Goal: Transaction & Acquisition: Book appointment/travel/reservation

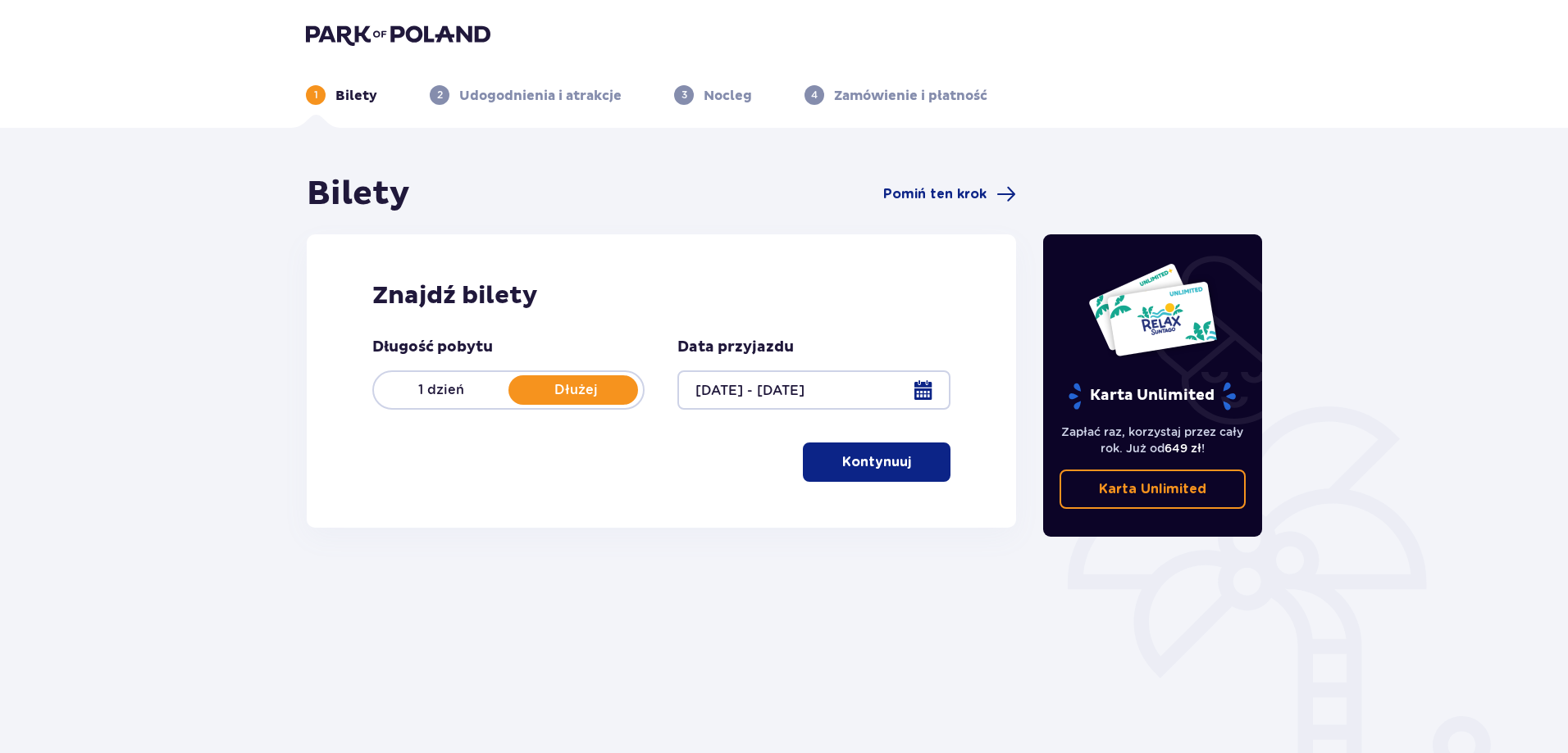
click at [856, 459] on p "Kontynuuj" at bounding box center [876, 462] width 69 height 18
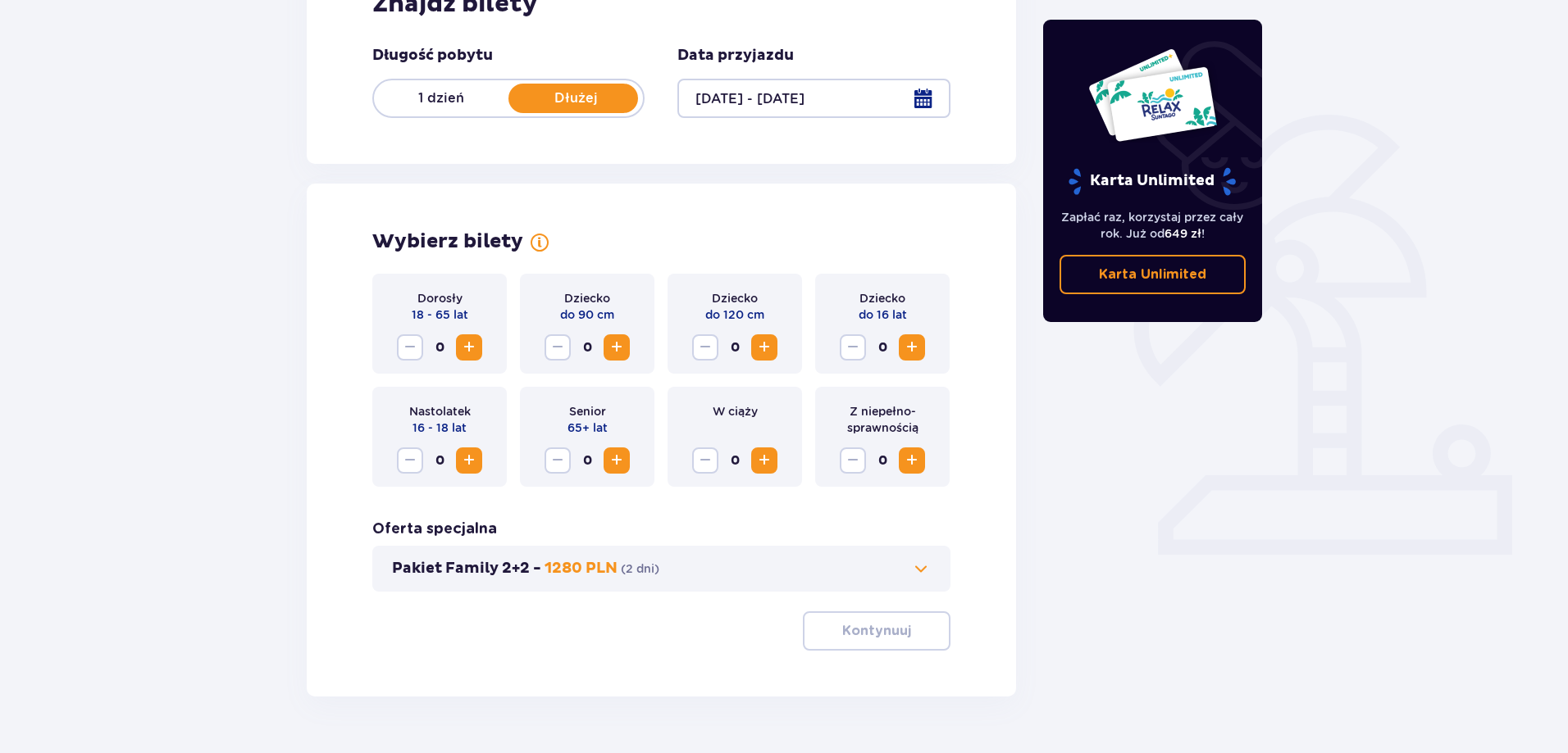
scroll to position [333, 0]
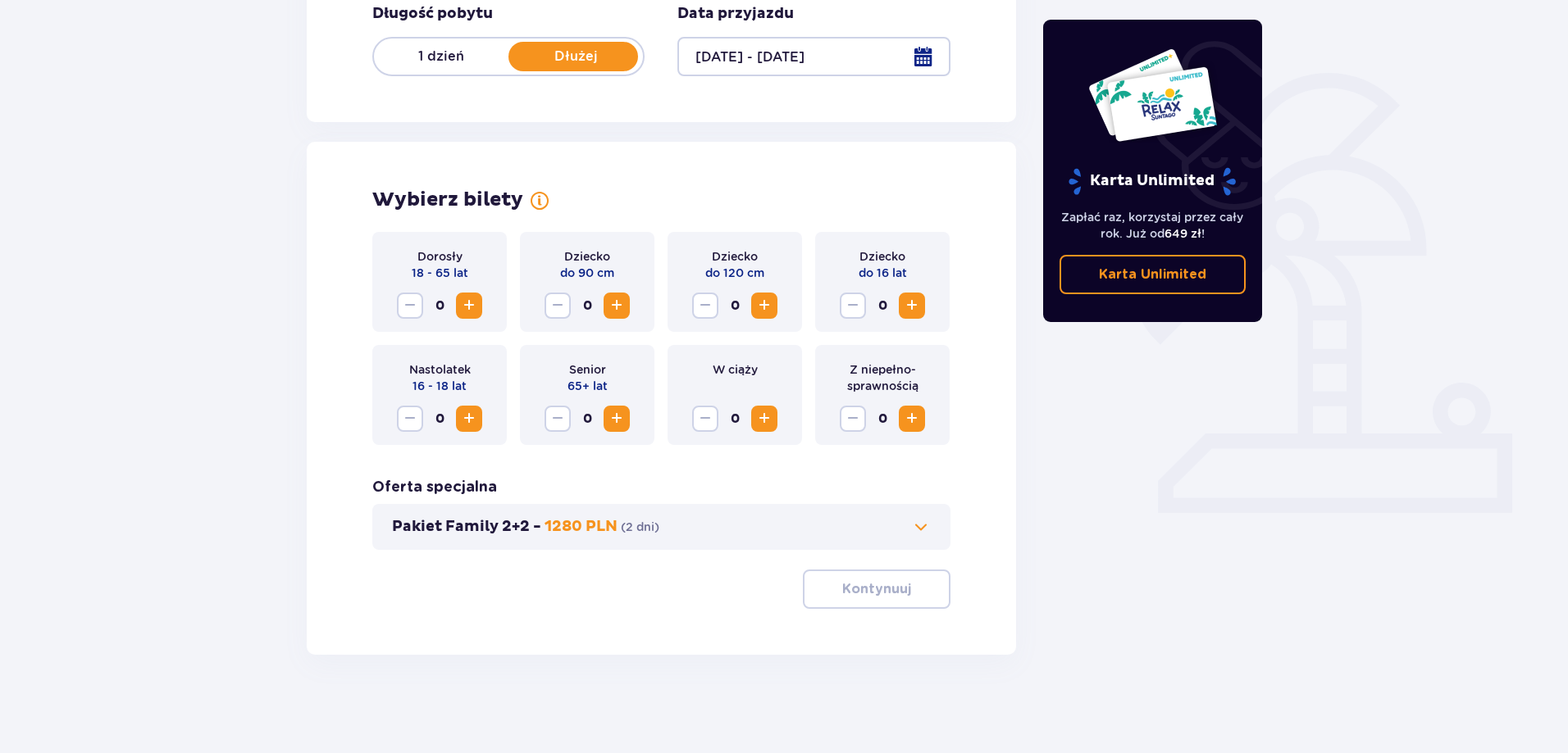
click at [469, 308] on span "Increase" at bounding box center [468, 305] width 20 height 20
click at [766, 308] on span "Increase" at bounding box center [764, 305] width 20 height 20
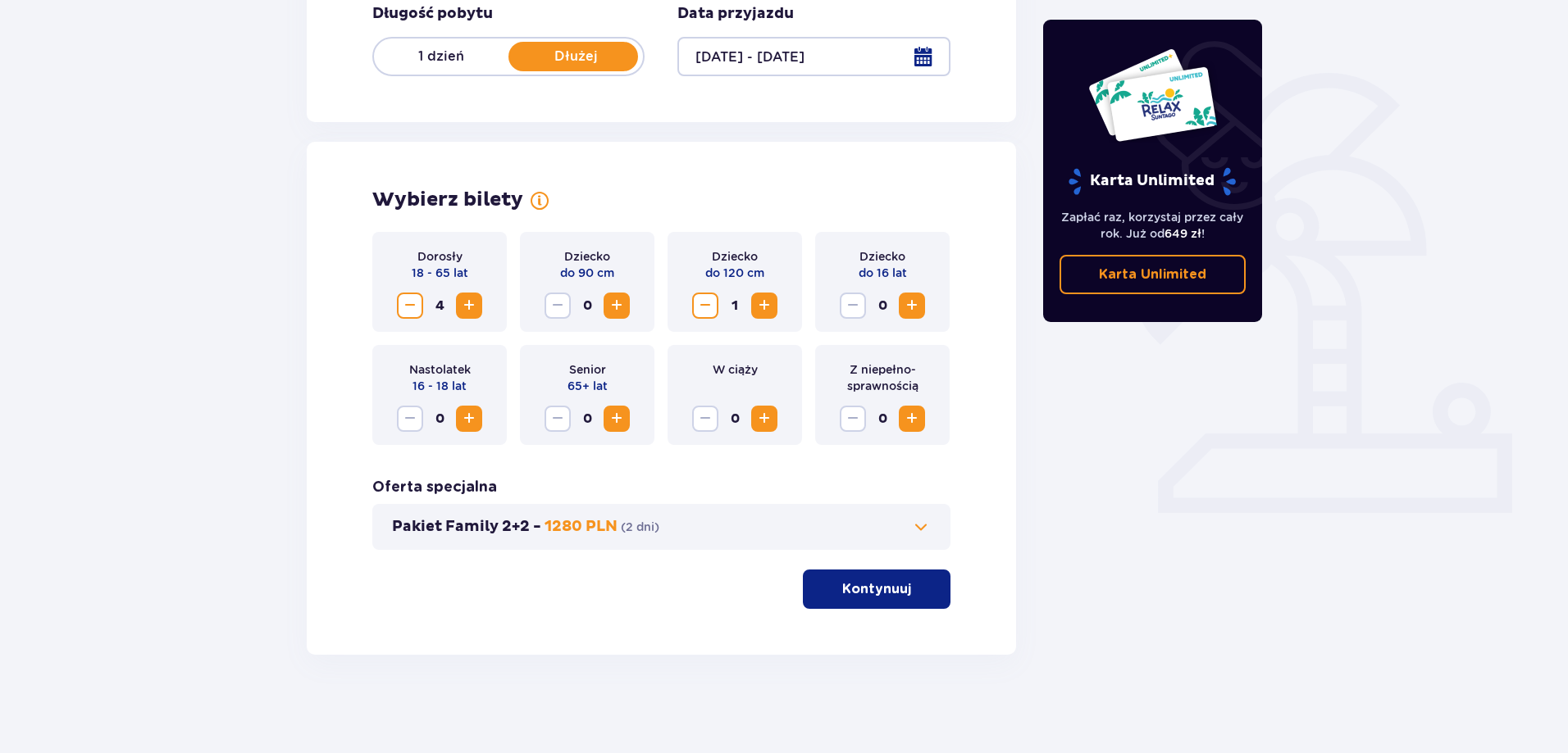
click at [912, 306] on span "Increase" at bounding box center [911, 305] width 20 height 20
click at [842, 590] on p "Kontynuuj" at bounding box center [876, 589] width 69 height 18
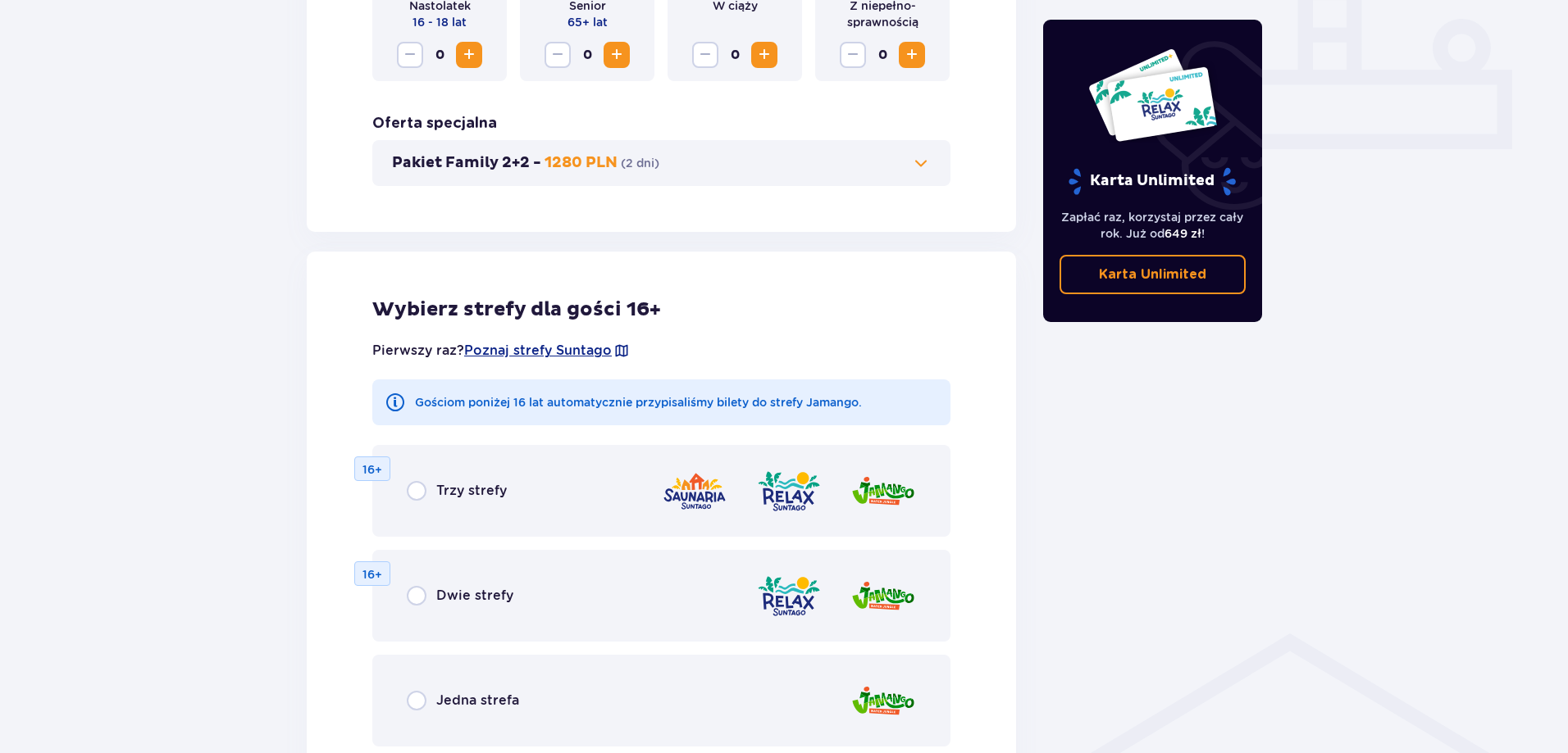
scroll to position [698, 0]
click at [921, 163] on span at bounding box center [920, 162] width 20 height 20
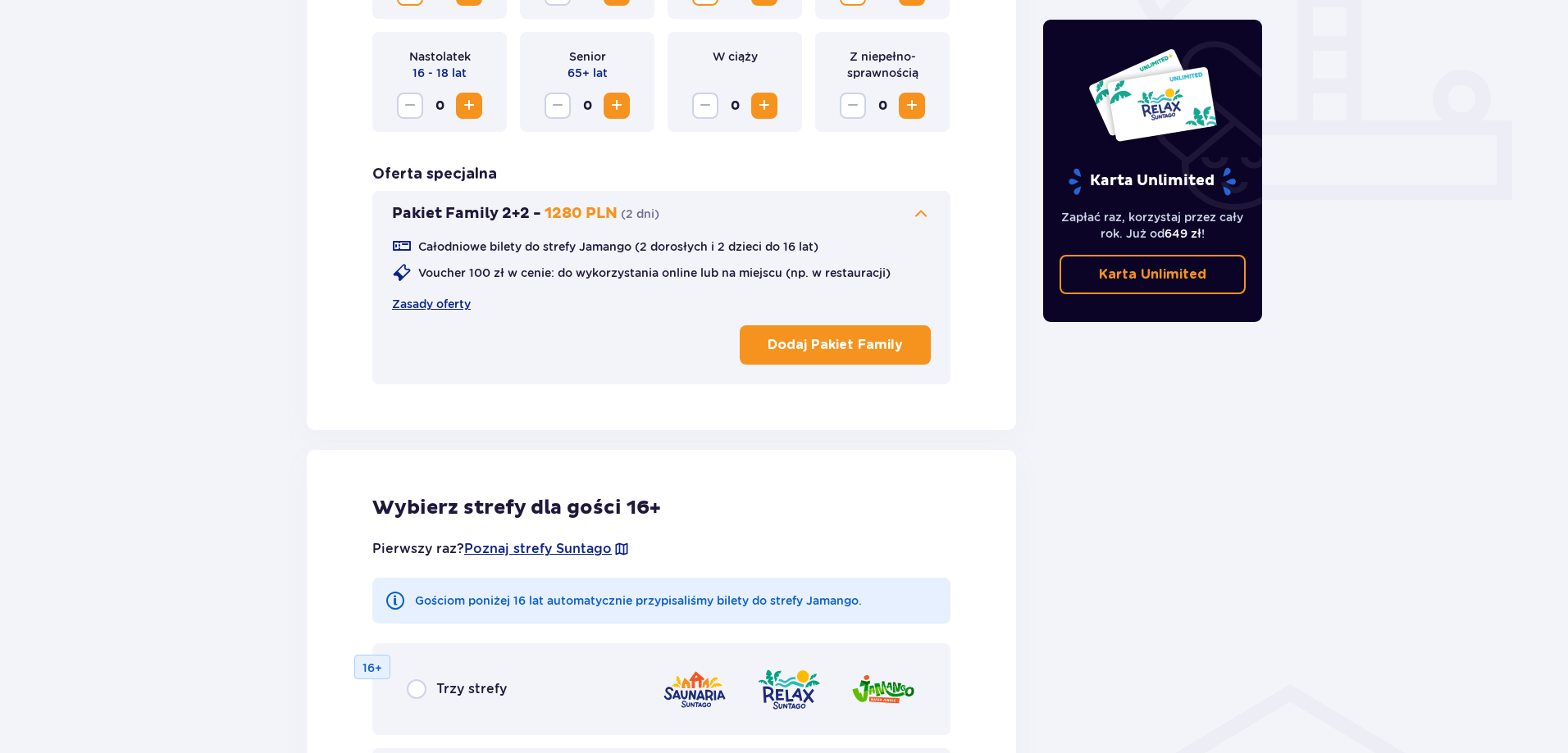
scroll to position [0, 0]
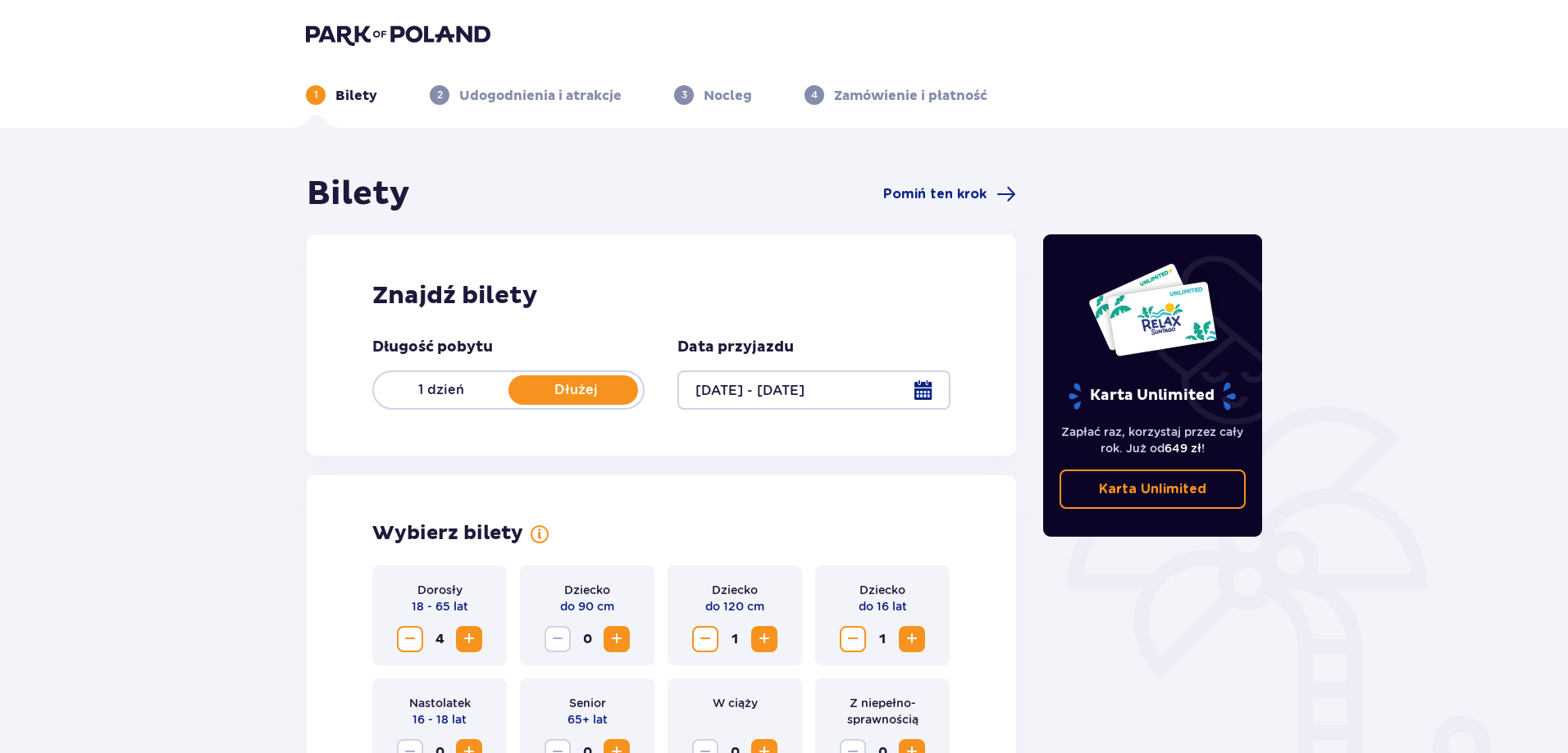
click at [318, 95] on span "1" at bounding box center [316, 95] width 20 height 20
click at [710, 386] on div at bounding box center [813, 390] width 272 height 39
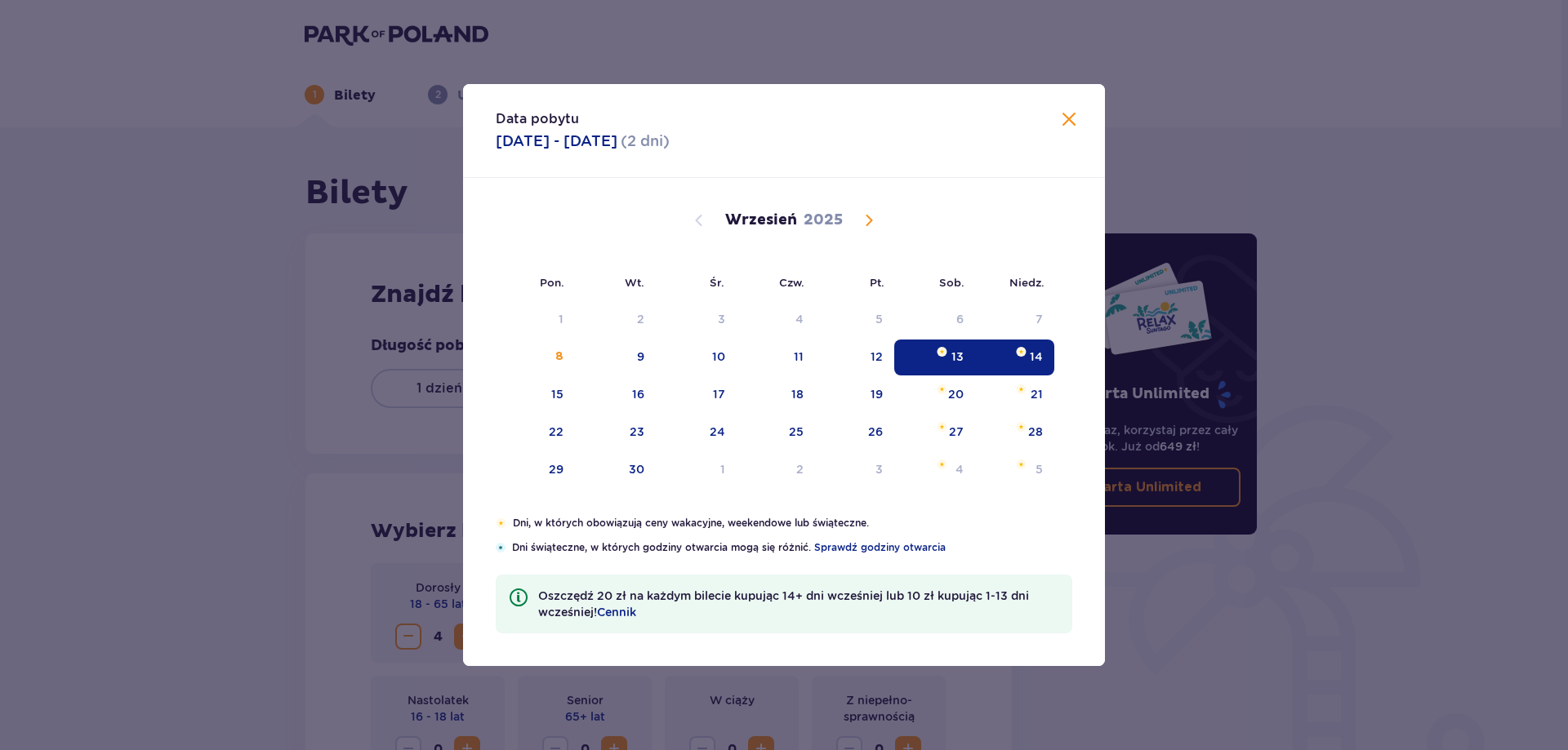
click at [1042, 359] on div "14" at bounding box center [1036, 356] width 13 height 16
click at [951, 352] on div "13" at bounding box center [934, 358] width 81 height 36
click at [1076, 123] on span at bounding box center [1069, 120] width 20 height 20
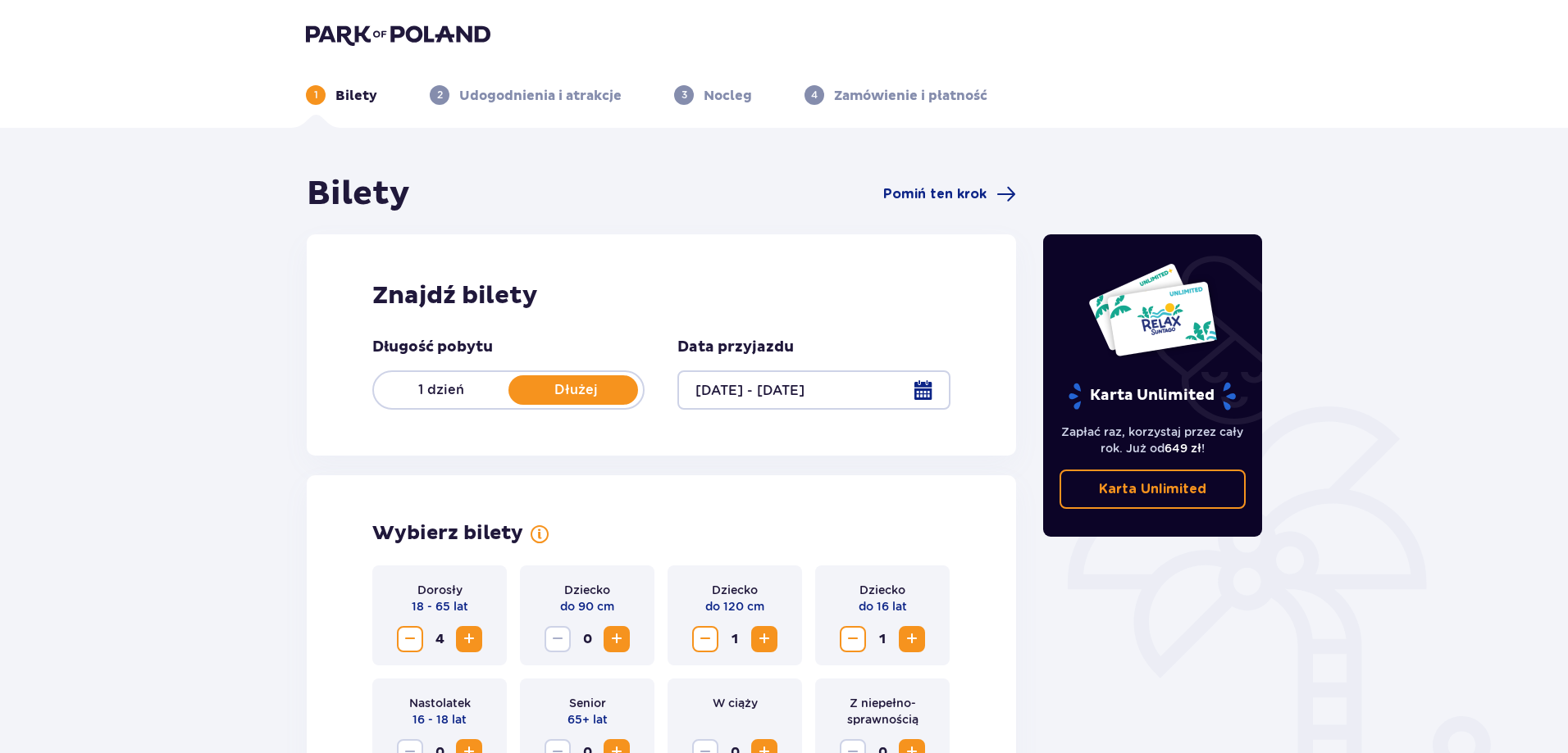
click at [415, 391] on p "1 dzień" at bounding box center [441, 390] width 135 height 18
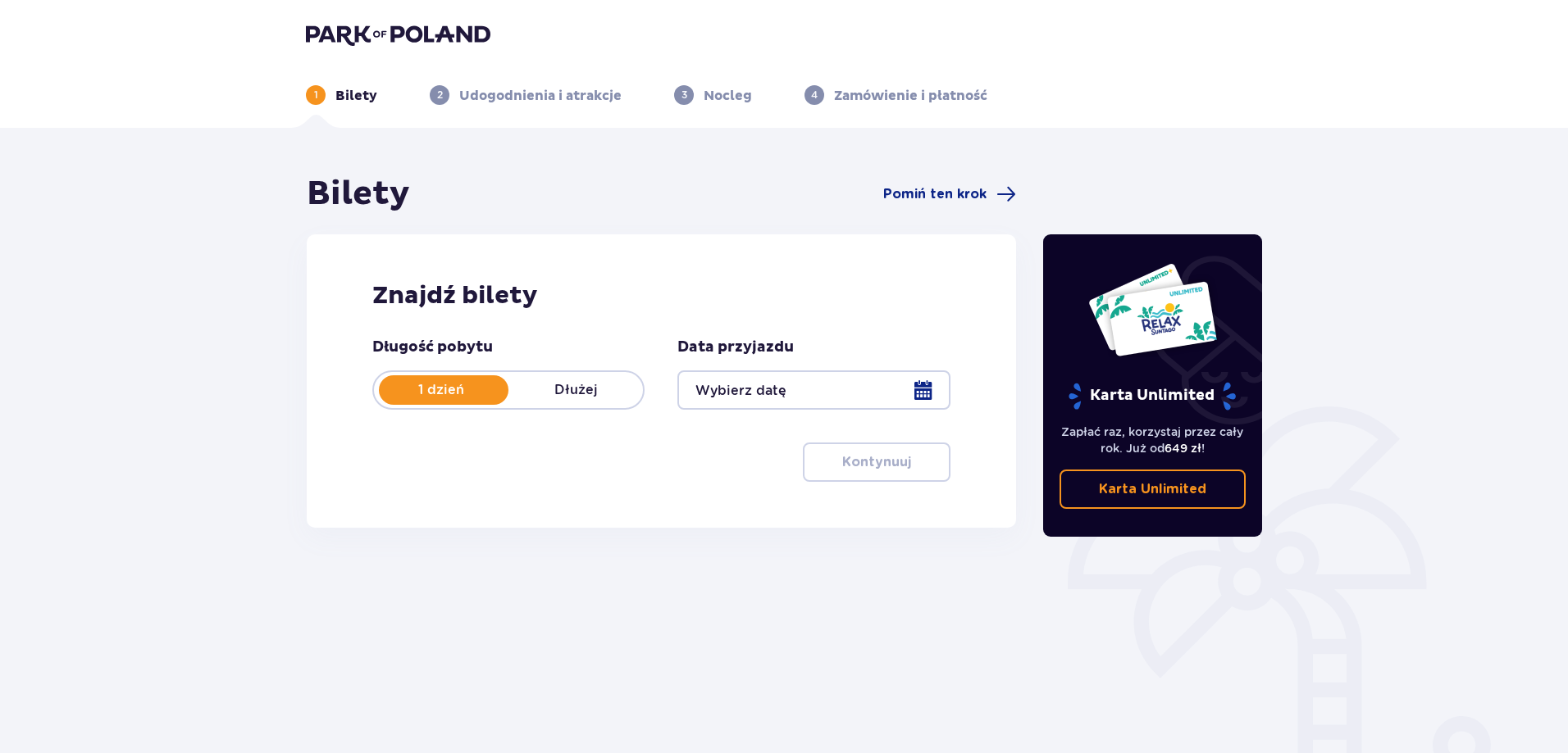
click at [810, 385] on div at bounding box center [813, 390] width 272 height 39
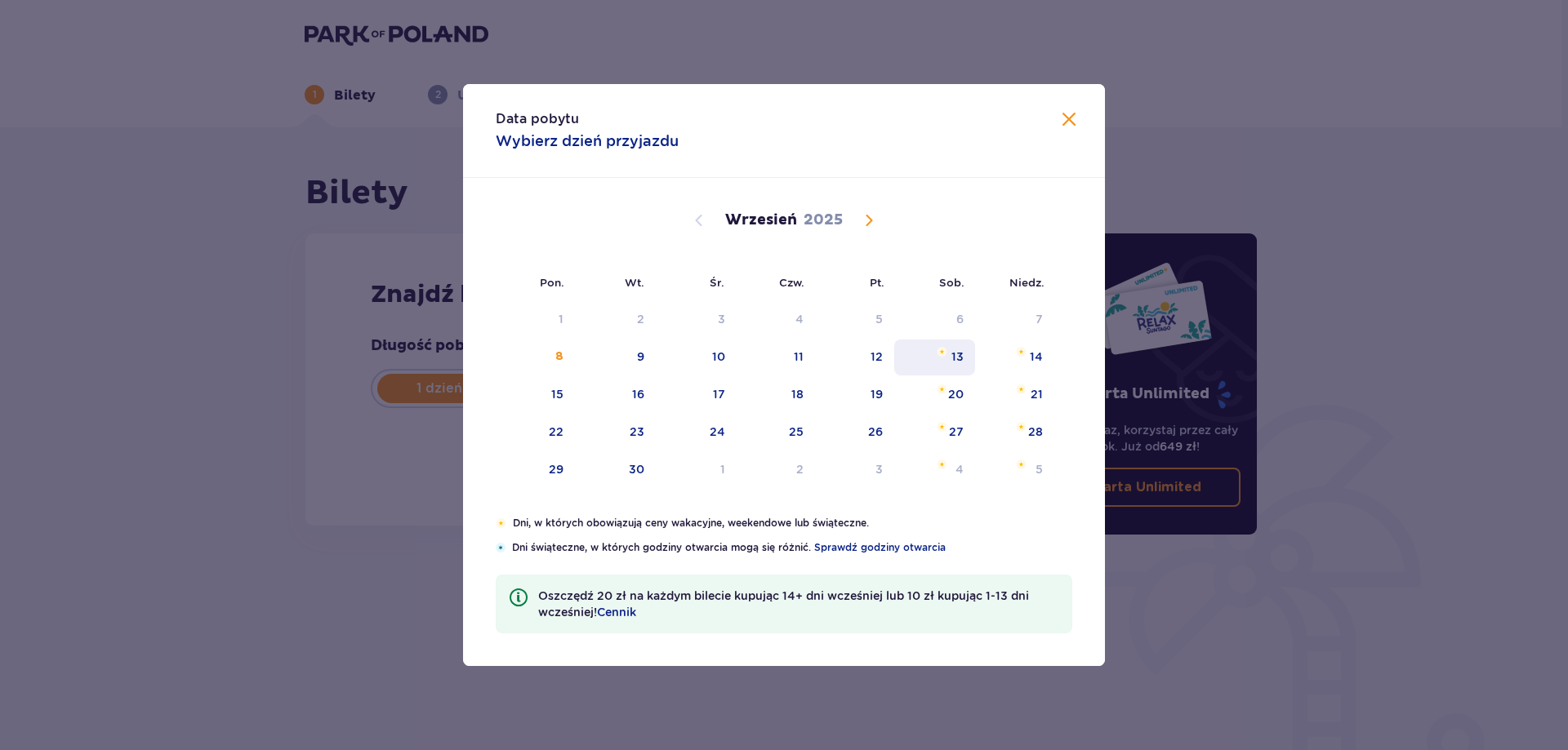
click at [946, 357] on div "13" at bounding box center [934, 358] width 81 height 36
type input "[DATE]"
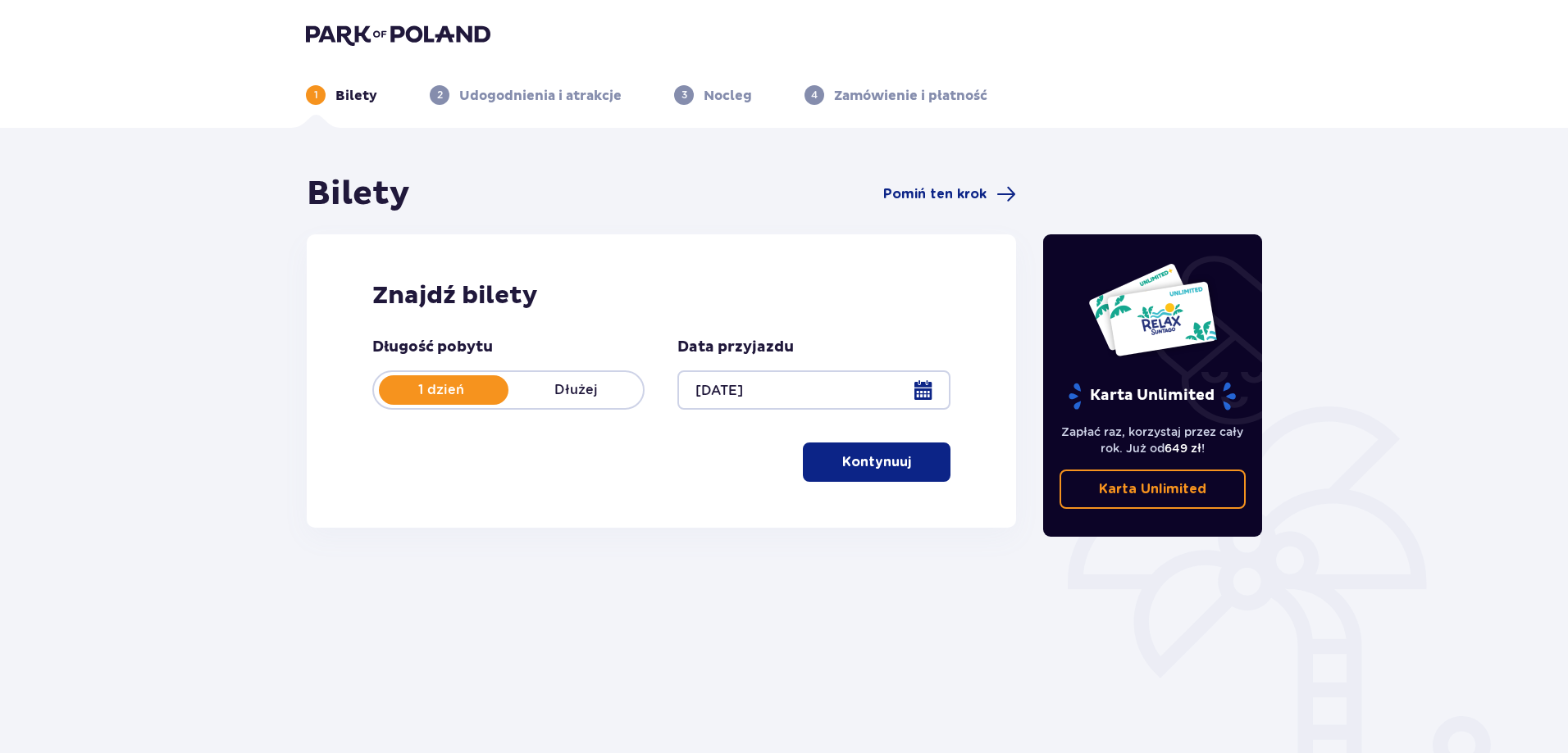
click at [855, 462] on p "Kontynuuj" at bounding box center [876, 462] width 69 height 18
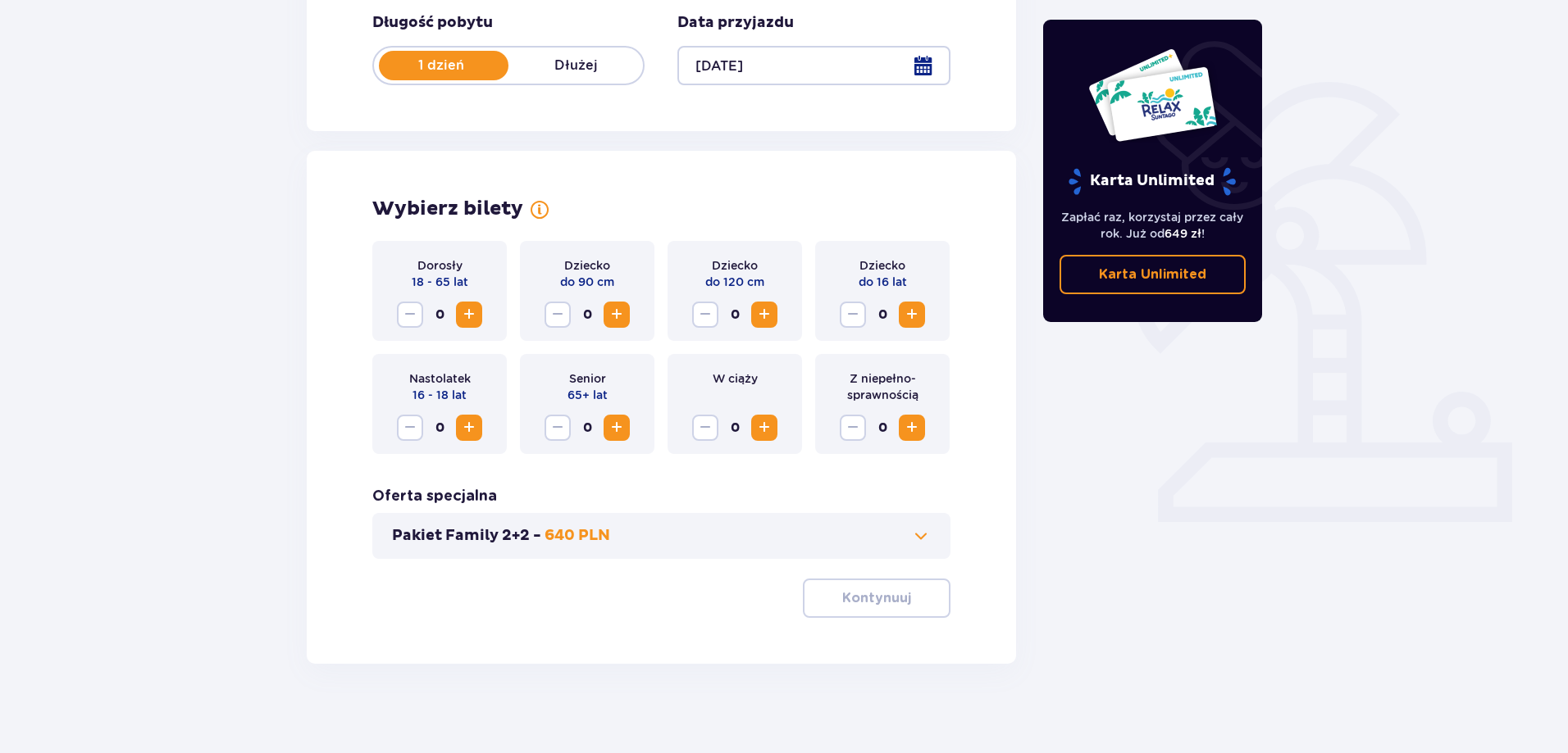
scroll to position [333, 0]
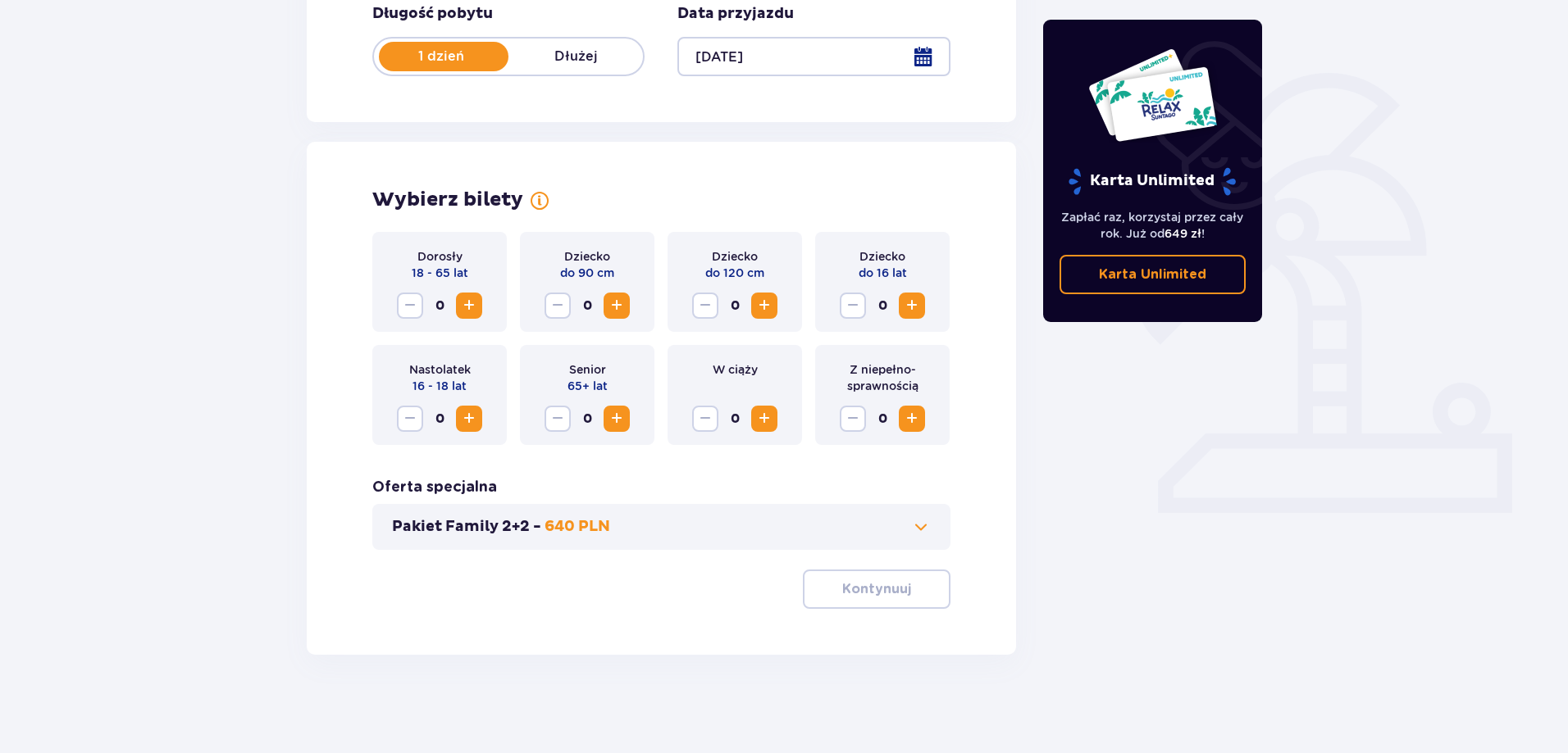
click at [464, 307] on span "Increase" at bounding box center [468, 305] width 20 height 20
click at [764, 303] on span "Increase" at bounding box center [764, 305] width 20 height 20
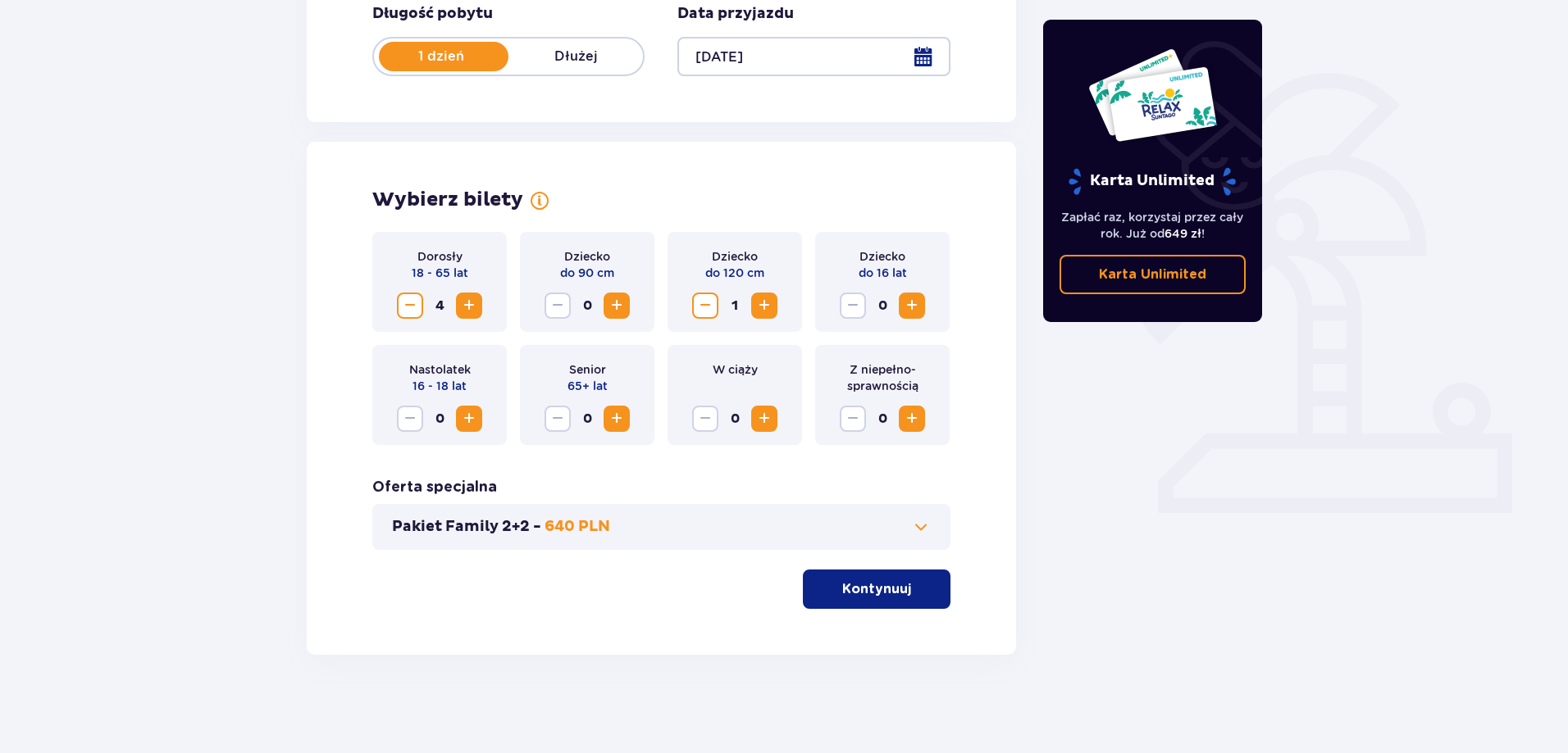
click at [909, 306] on span "Increase" at bounding box center [911, 305] width 20 height 20
click at [842, 585] on p "Kontynuuj" at bounding box center [876, 589] width 69 height 18
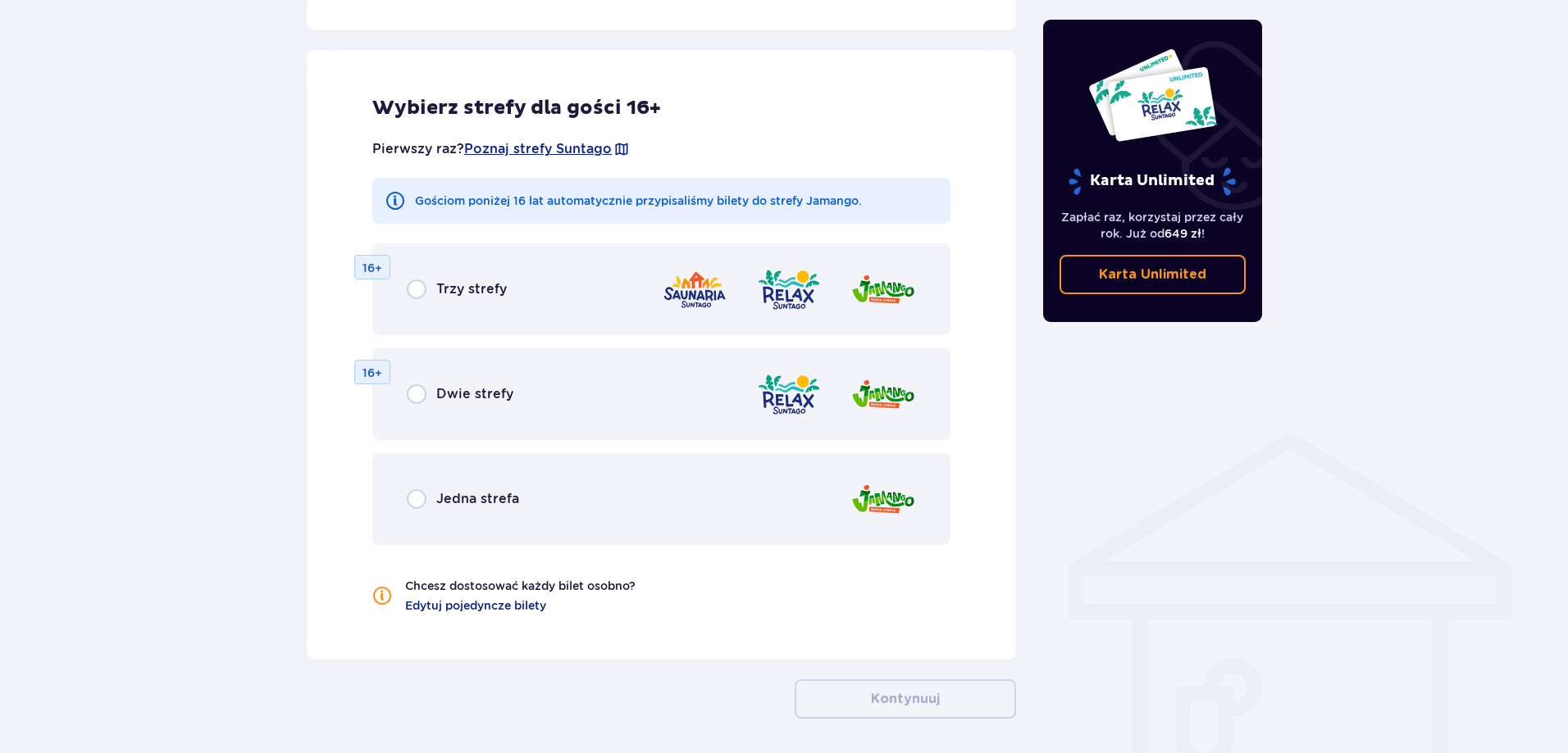
scroll to position [910, 0]
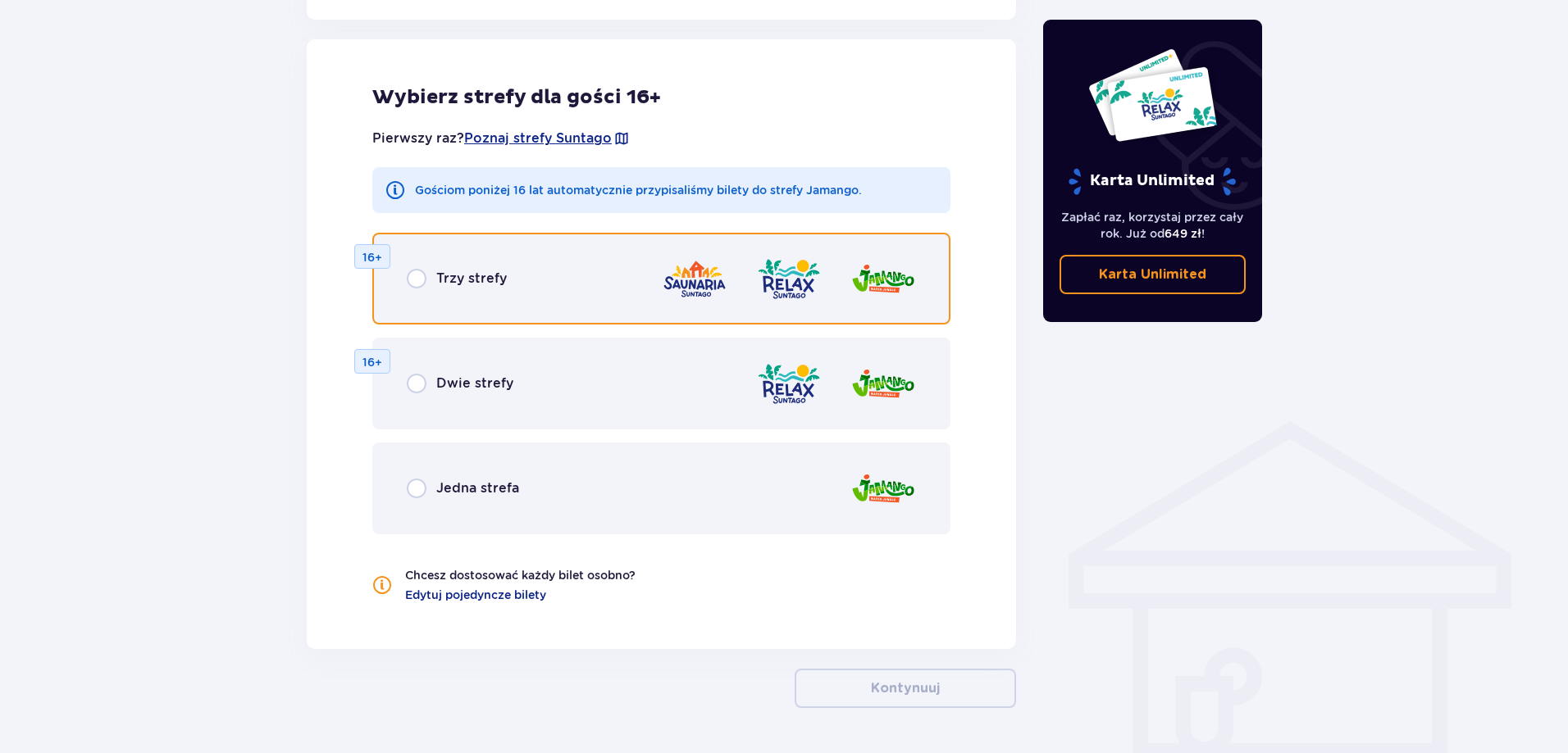
click at [415, 278] on input "radio" at bounding box center [416, 278] width 20 height 20
radio input "true"
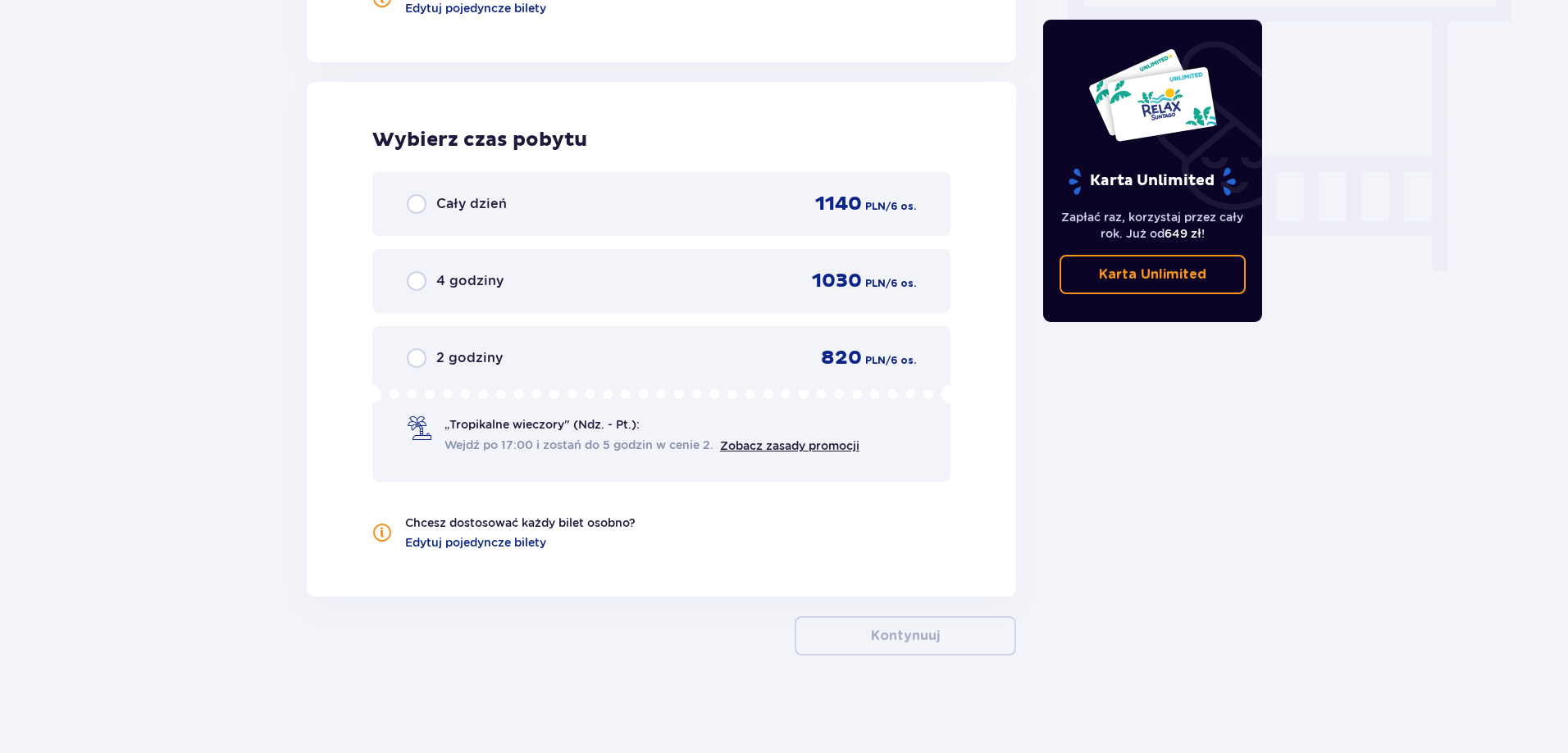
scroll to position [1497, 0]
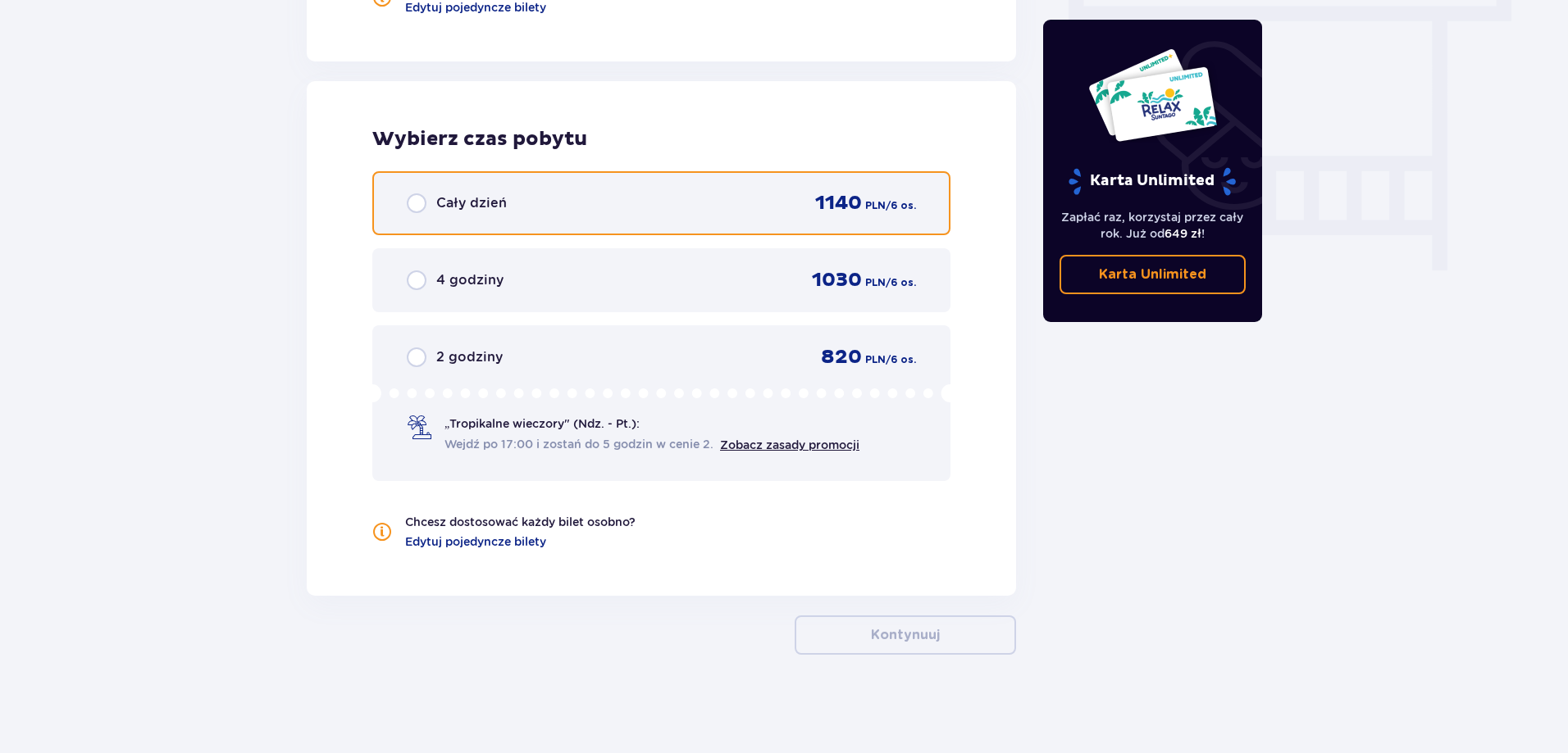
click at [412, 200] on input "radio" at bounding box center [416, 203] width 20 height 20
radio input "true"
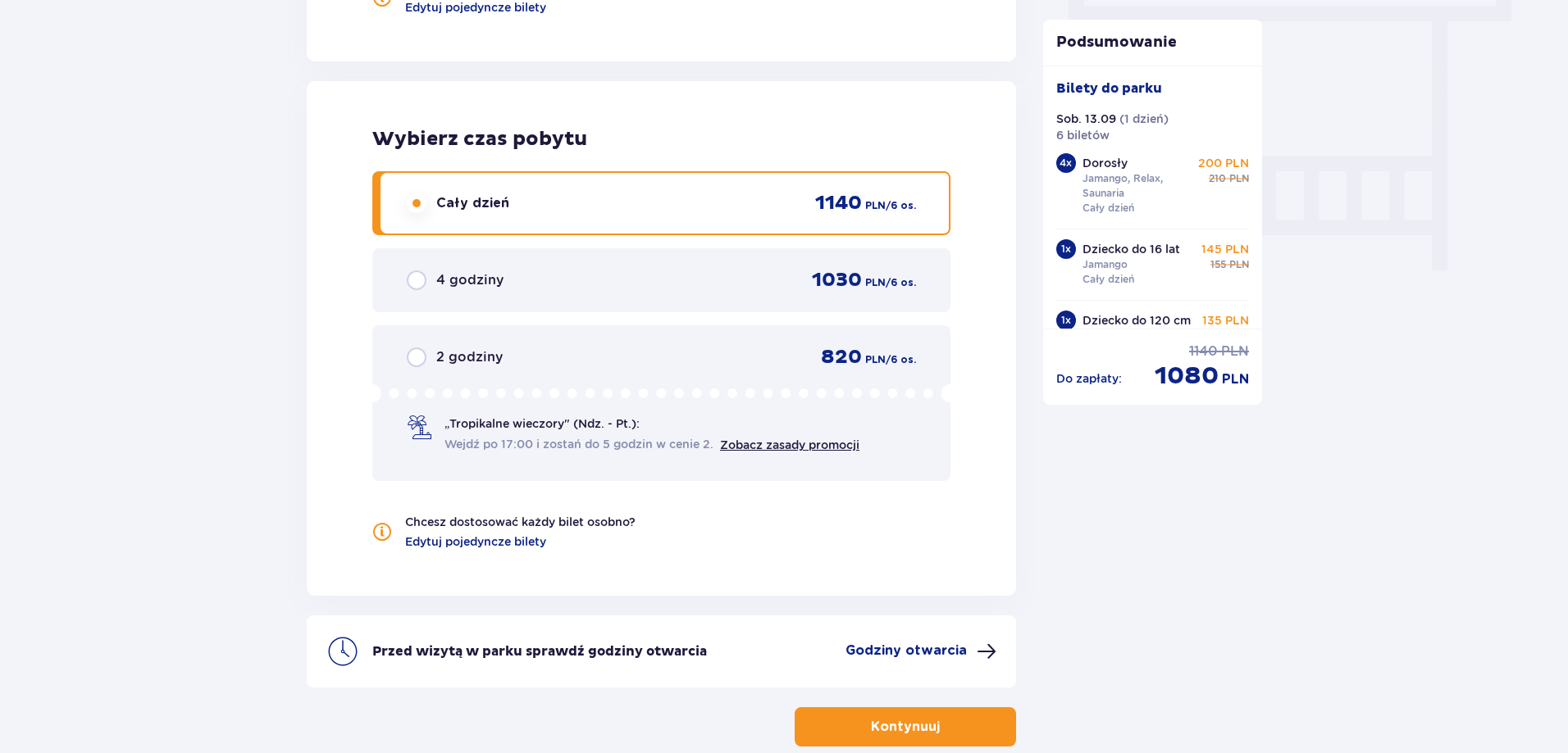
click at [758, 288] on div "4 godziny 1030 PLN / 6 os." at bounding box center [661, 280] width 509 height 25
